Goal: Feedback & Contribution: Submit feedback/report problem

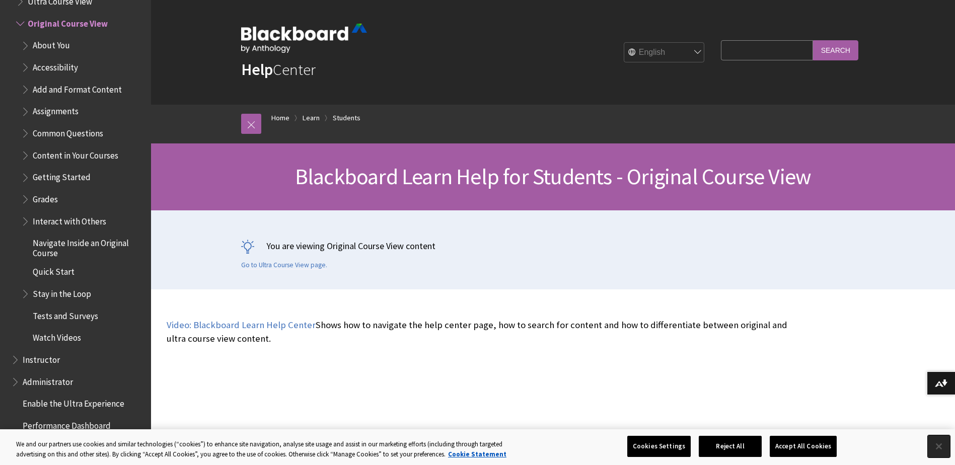
click at [935, 446] on button "Close" at bounding box center [939, 447] width 22 height 22
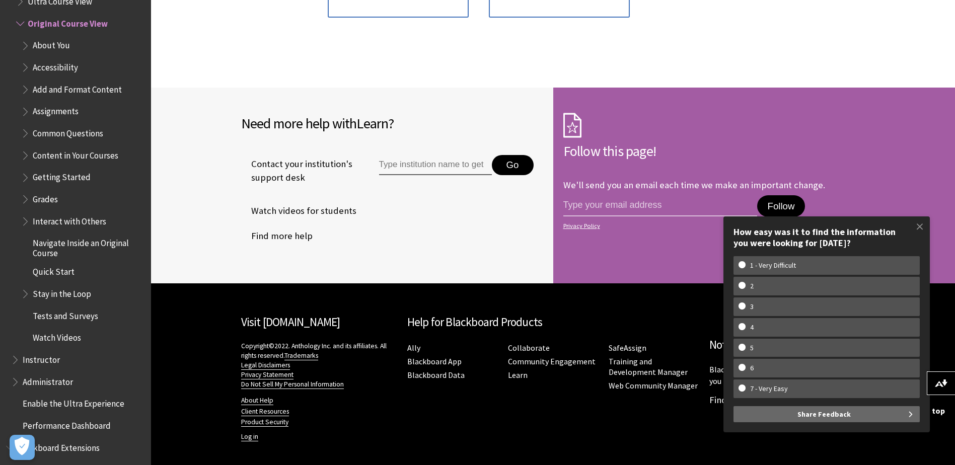
scroll to position [1409, 0]
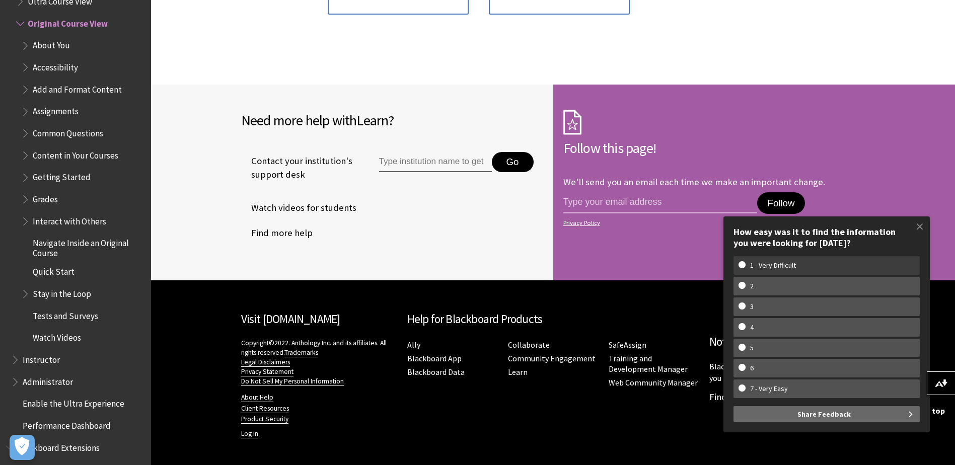
click at [754, 261] on w-span "1 - Very Difficult" at bounding box center [773, 265] width 69 height 9
click at [745, 261] on input "1 - Very Difficult" at bounding box center [742, 264] width 7 height 7
radio input "true"
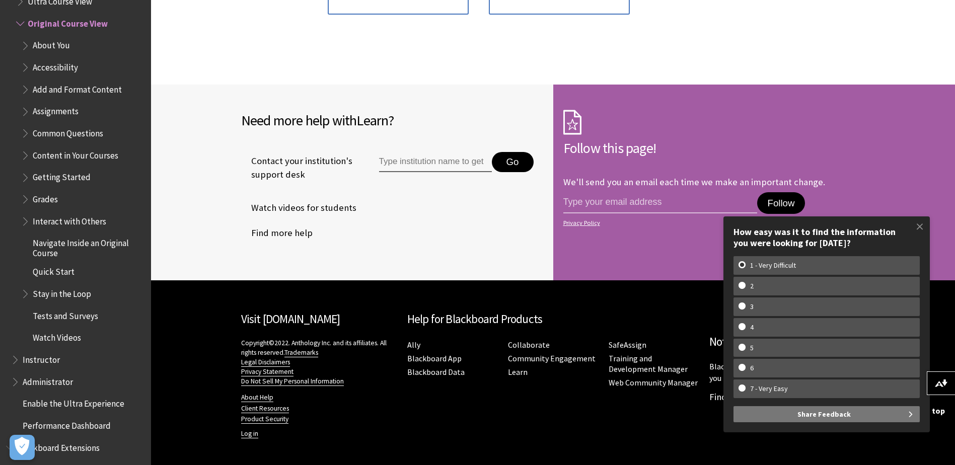
click at [840, 421] on span "Share Feedback" at bounding box center [824, 414] width 53 height 16
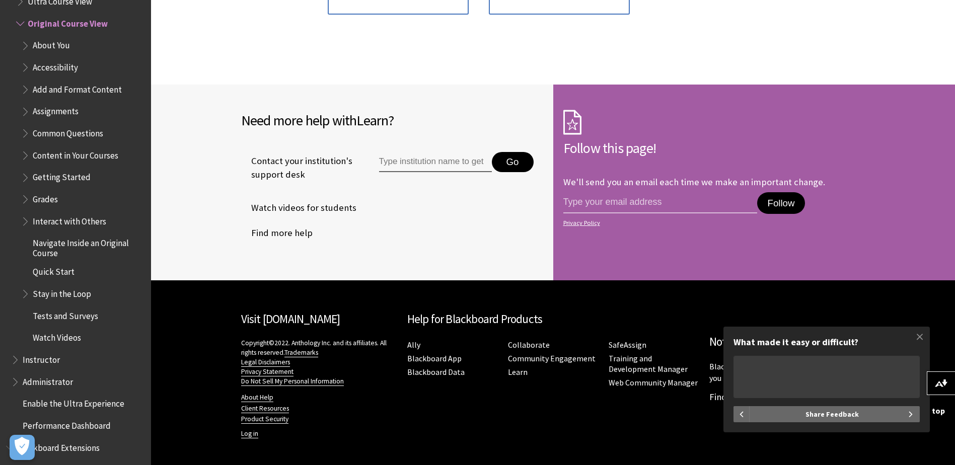
click at [862, 376] on textarea "What made it easy or difficult?" at bounding box center [827, 377] width 186 height 42
click at [817, 419] on span "Share Feedback" at bounding box center [832, 414] width 53 height 16
click at [834, 418] on span "Share Feedback" at bounding box center [832, 414] width 53 height 16
click at [820, 389] on textarea "What made it easy or difficult?" at bounding box center [827, 377] width 186 height 42
click at [858, 378] on textarea "It is very hard to see how" at bounding box center [827, 377] width 186 height 42
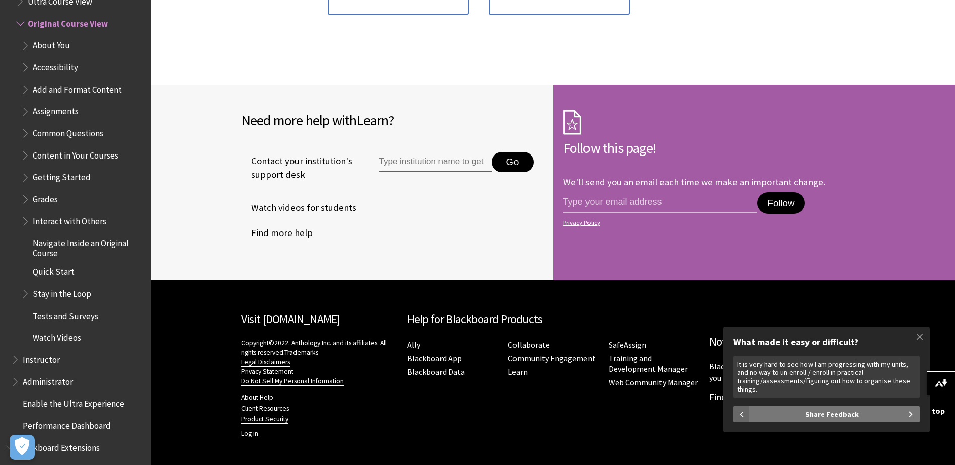
type textarea "It is very hard to see how I am progressing with my units, and no way to un-enr…"
click at [840, 409] on span "Share Feedback" at bounding box center [832, 414] width 53 height 16
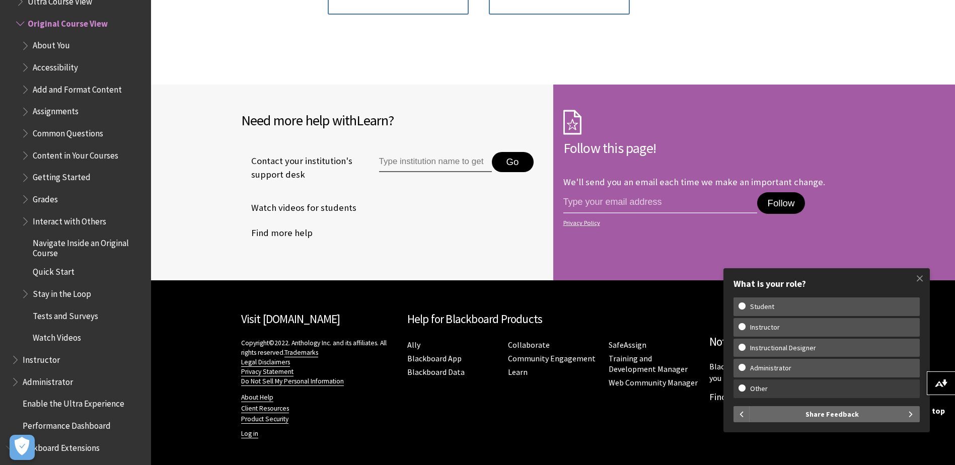
click at [746, 385] on w-span "Other" at bounding box center [759, 389] width 41 height 9
click at [745, 385] on input "Other" at bounding box center [742, 388] width 7 height 7
radio input "true"
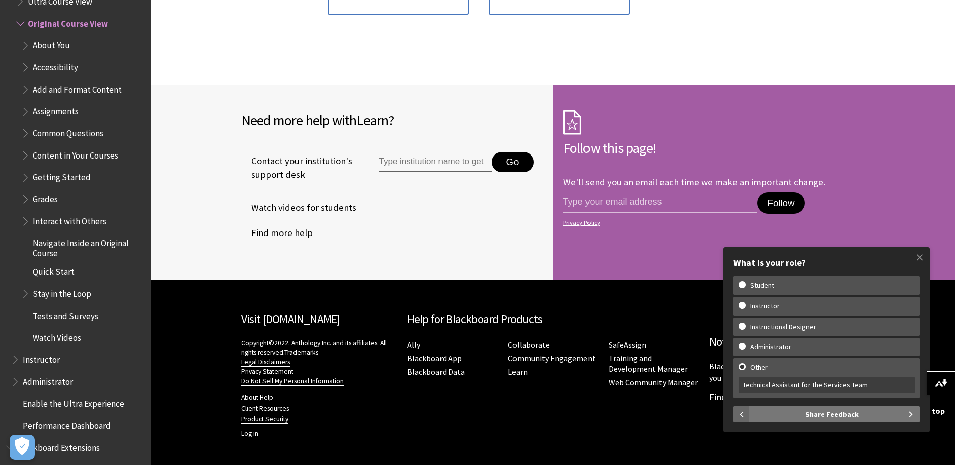
type input "Technical Assistant for the Services Team"
click at [834, 416] on span "Share Feedback" at bounding box center [832, 414] width 53 height 16
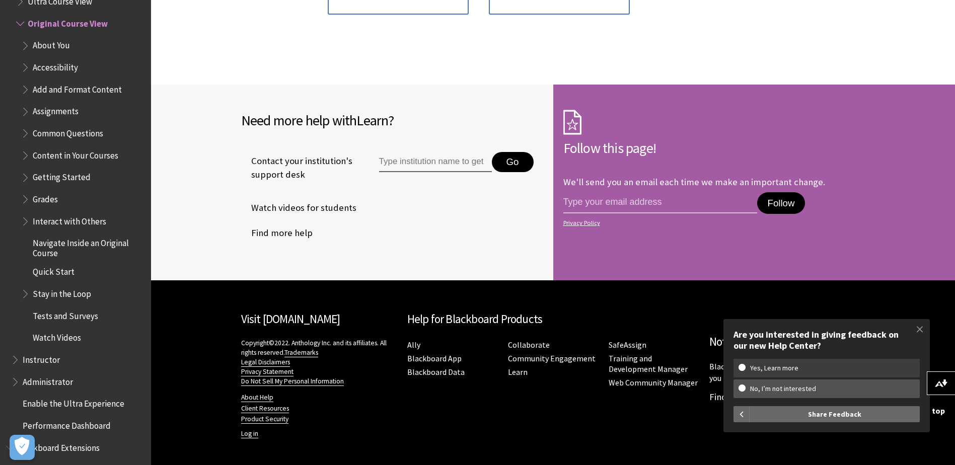
click at [805, 371] on w-span "Yes, Learn more" at bounding box center [775, 368] width 72 height 9
click at [745, 371] on input "Yes, Learn more" at bounding box center [742, 367] width 7 height 7
radio input "true"
click at [812, 418] on span "Share Feedback" at bounding box center [834, 414] width 53 height 16
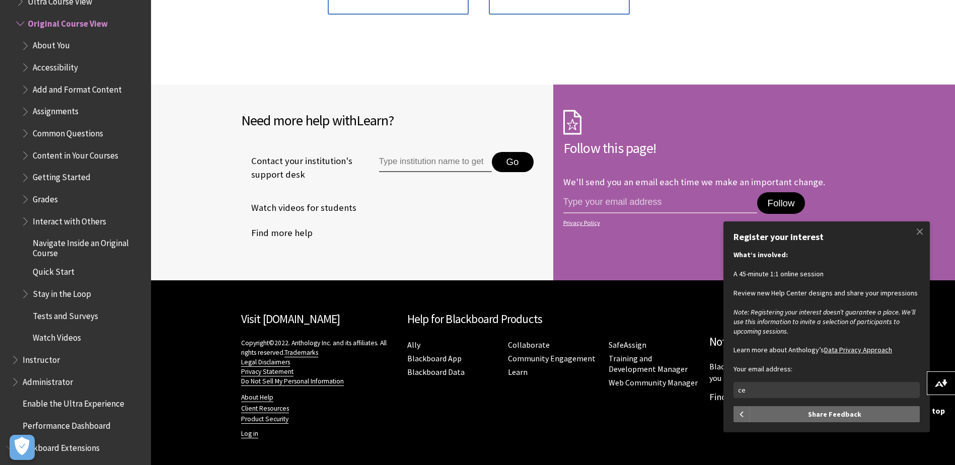
type input "c"
type input "[EMAIL_ADDRESS][DOMAIN_NAME]"
click at [818, 407] on span "Share Feedback" at bounding box center [834, 414] width 53 height 16
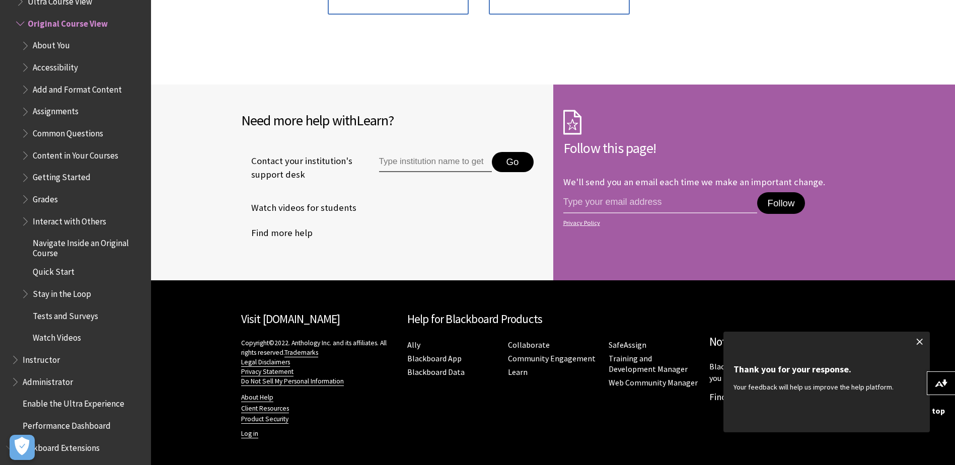
click at [917, 342] on span at bounding box center [920, 341] width 21 height 21
